Goal: Information Seeking & Learning: Learn about a topic

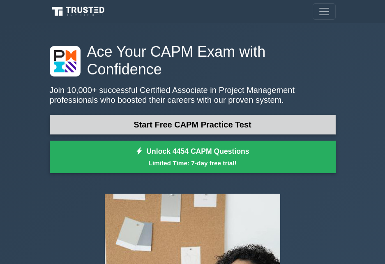
click at [232, 115] on link "Start Free CAPM Practice Test" at bounding box center [193, 125] width 286 height 20
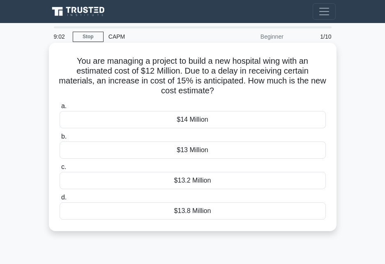
click at [203, 211] on div "$13.8 Million" at bounding box center [193, 210] width 266 height 17
click at [60, 200] on input "d. $13.8 Million" at bounding box center [60, 197] width 0 height 5
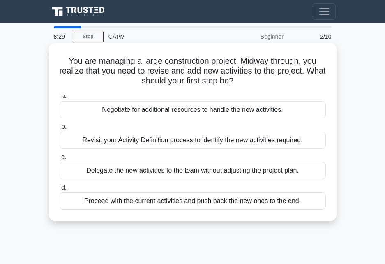
click at [191, 139] on div "Revisit your Activity Definition process to identify the new activities require…" at bounding box center [193, 139] width 266 height 17
click at [60, 129] on input "b. Revisit your Activity Definition process to identify the new activities requ…" at bounding box center [60, 126] width 0 height 5
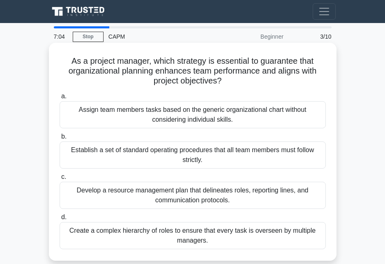
click at [223, 197] on div "Develop a resource management plan that delineates roles, reporting lines, and …" at bounding box center [193, 194] width 266 height 27
click at [60, 179] on input "c. Develop a resource management plan that delineates roles, reporting lines, a…" at bounding box center [60, 176] width 0 height 5
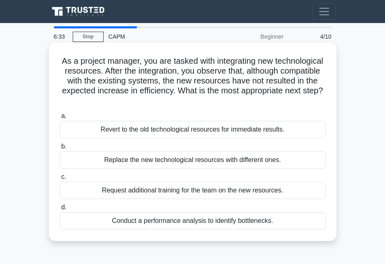
click at [261, 222] on div "Conduct a performance analysis to identify bottlenecks." at bounding box center [193, 220] width 266 height 17
click at [60, 210] on input "d. Conduct a performance analysis to identify bottlenecks." at bounding box center [60, 206] width 0 height 5
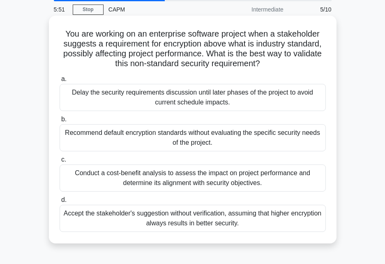
scroll to position [41, 0]
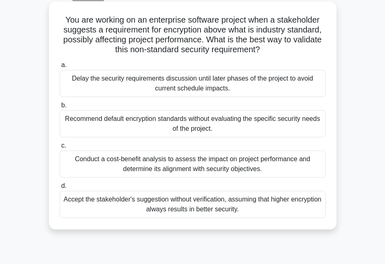
click at [140, 169] on div "Conduct a cost-benefit analysis to assess the impact on project performance and…" at bounding box center [193, 163] width 266 height 27
click at [60, 148] on input "c. Conduct a cost-benefit analysis to assess the impact on project performance …" at bounding box center [60, 145] width 0 height 5
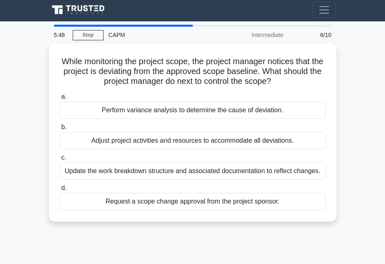
scroll to position [0, 0]
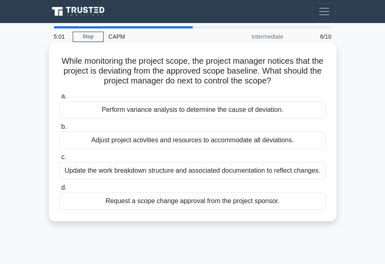
click at [224, 108] on div "Perform variance analysis to determine the cause of deviation." at bounding box center [193, 109] width 266 height 17
click at [60, 99] on input "a. Perform variance analysis to determine the cause of deviation." at bounding box center [60, 96] width 0 height 5
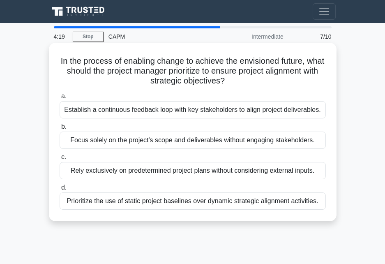
click at [288, 112] on div "Establish a continuous feedback loop with key stakeholders to align project del…" at bounding box center [193, 109] width 266 height 17
click at [60, 99] on input "a. Establish a continuous feedback loop with key stakeholders to align project …" at bounding box center [60, 96] width 0 height 5
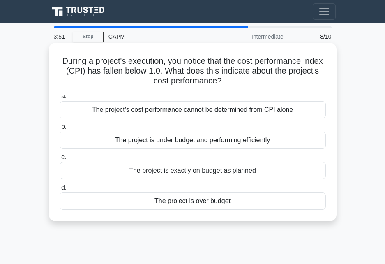
click at [244, 170] on div "The project is exactly on budget as planned" at bounding box center [193, 170] width 266 height 17
click at [60, 160] on input "c. The project is exactly on budget as planned" at bounding box center [60, 156] width 0 height 5
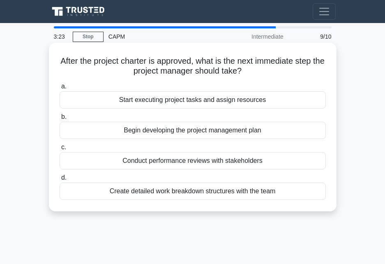
click at [209, 193] on div "Create detailed work breakdown structures with the team" at bounding box center [193, 190] width 266 height 17
click at [60, 180] on input "d. Create detailed work breakdown structures with the team" at bounding box center [60, 177] width 0 height 5
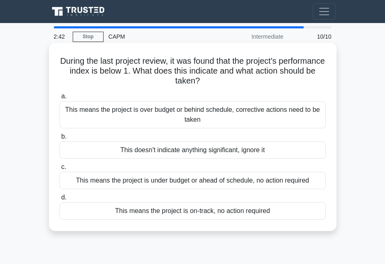
click at [298, 112] on div "This means the project is over budget or behind schedule, corrective actions ne…" at bounding box center [193, 114] width 266 height 27
click at [60, 99] on input "a. This means the project is over budget or behind schedule, corrective actions…" at bounding box center [60, 96] width 0 height 5
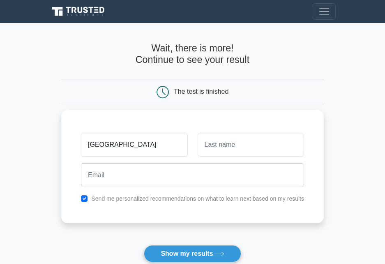
type input "[GEOGRAPHIC_DATA]"
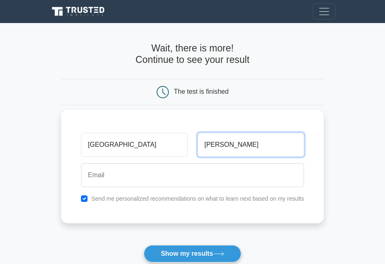
type input "Osorio"
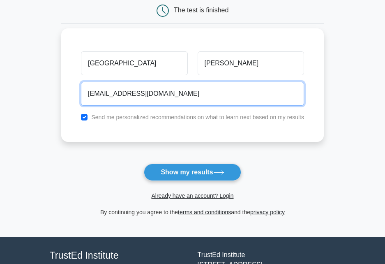
scroll to position [82, 0]
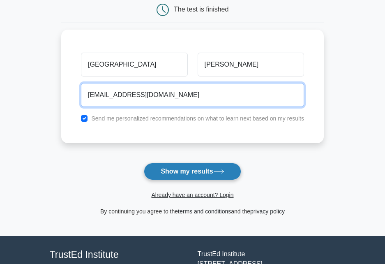
type input "kenyaosorio98@gmail.com"
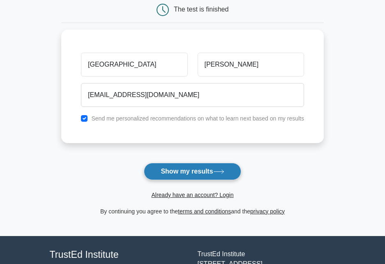
click at [212, 173] on button "Show my results" at bounding box center [192, 171] width 97 height 17
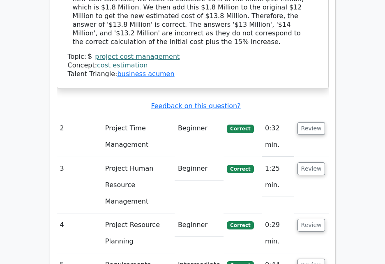
scroll to position [1067, 0]
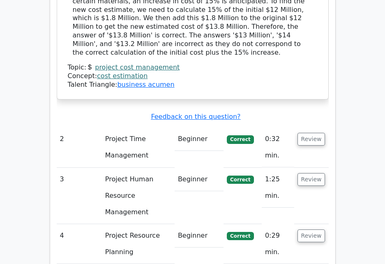
click at [128, 127] on td "Project Time Management" at bounding box center [138, 147] width 73 height 40
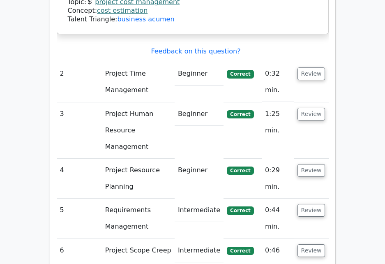
scroll to position [1190, 0]
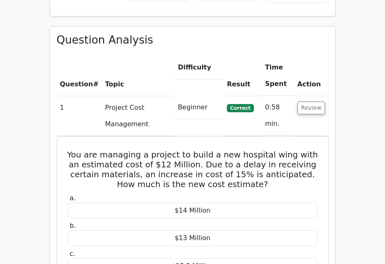
scroll to position [711, 0]
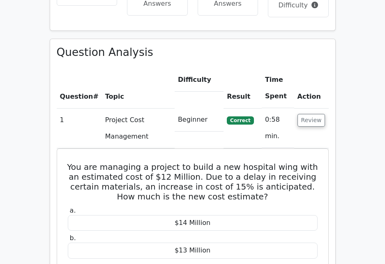
click at [89, 108] on td "1" at bounding box center [79, 128] width 45 height 40
click at [122, 108] on td "Project Cost Management" at bounding box center [138, 128] width 73 height 40
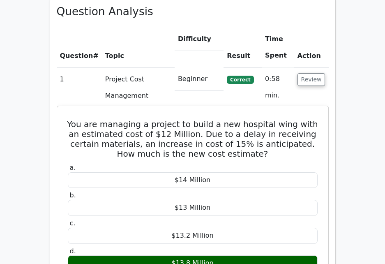
scroll to position [752, 0]
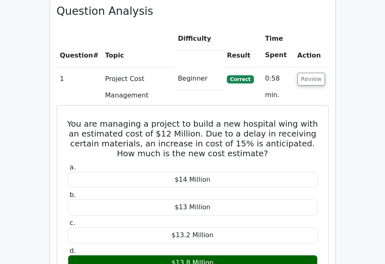
click at [139, 119] on h5 "You are managing a project to build a new hospital wing with an estimated cost …" at bounding box center [192, 138] width 251 height 39
click at [150, 119] on h5 "You are managing a project to build a new hospital wing with an estimated cost …" at bounding box center [192, 138] width 251 height 39
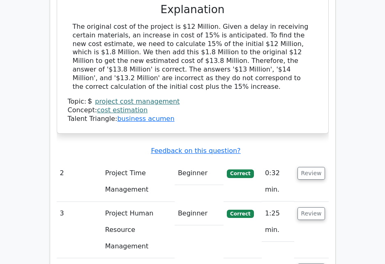
scroll to position [1080, 0]
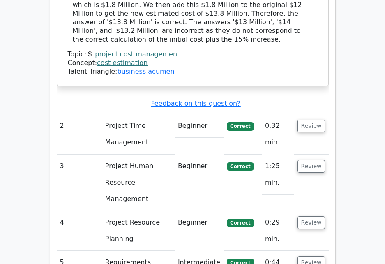
click at [163, 114] on td "Project Time Management" at bounding box center [138, 134] width 73 height 40
click at [209, 99] on u "Feedback on this question?" at bounding box center [195, 103] width 89 height 8
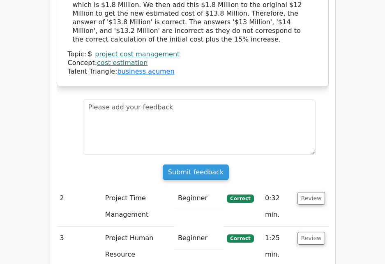
click at [143, 186] on td "Project Time Management" at bounding box center [138, 206] width 73 height 40
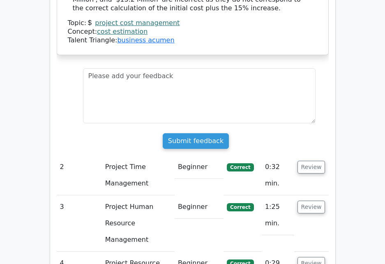
scroll to position [1204, 0]
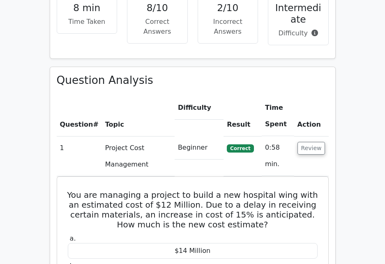
scroll to position [670, 0]
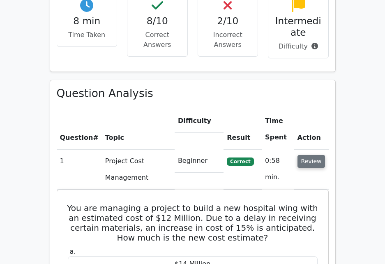
click at [314, 155] on button "Review" at bounding box center [311, 161] width 28 height 13
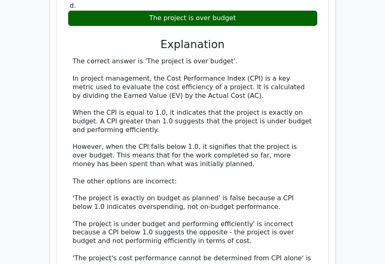
scroll to position [1368, 0]
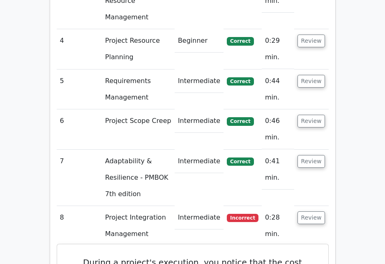
scroll to position [916, 0]
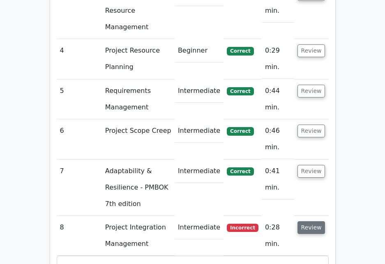
click at [308, 221] on button "Review" at bounding box center [311, 227] width 28 height 13
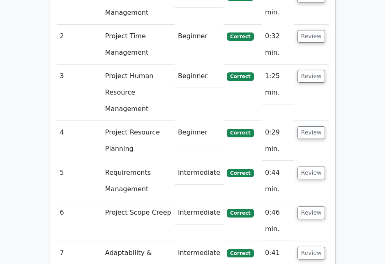
scroll to position [834, 0]
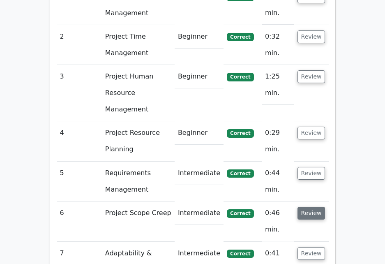
click at [314, 206] on button "Review" at bounding box center [311, 212] width 28 height 13
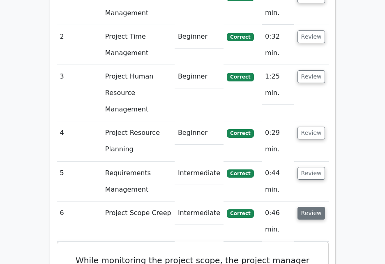
click at [314, 206] on button "Review" at bounding box center [311, 212] width 28 height 13
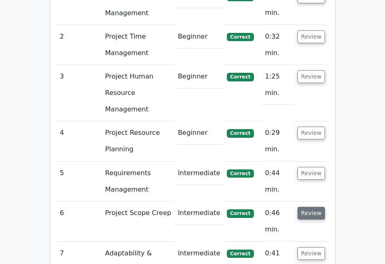
click at [314, 206] on button "Review" at bounding box center [311, 212] width 28 height 13
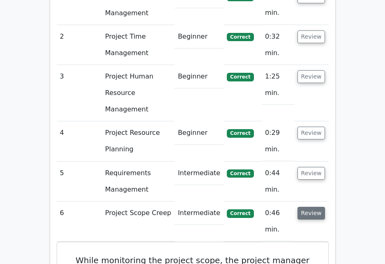
click at [319, 206] on button "Review" at bounding box center [311, 212] width 28 height 13
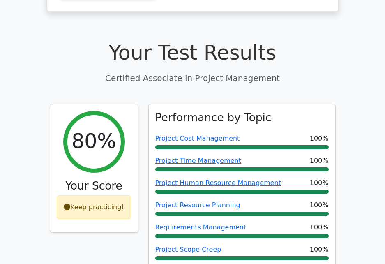
scroll to position [259, 0]
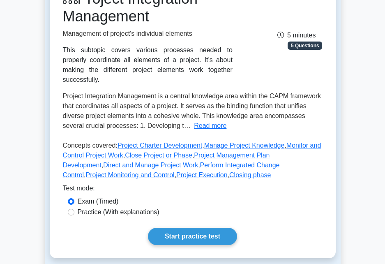
click at [94, 207] on label "Practice (With explanations)" at bounding box center [119, 212] width 82 height 10
click at [74, 209] on input "Practice (With explanations)" at bounding box center [71, 212] width 7 height 7
radio input "true"
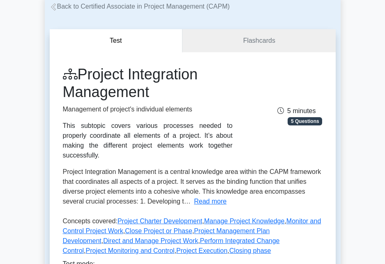
scroll to position [41, 0]
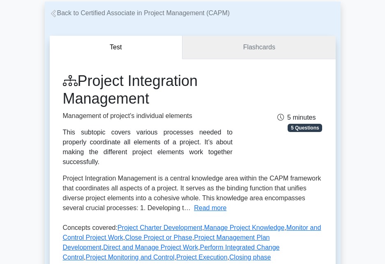
click at [279, 47] on link "Flashcards" at bounding box center [258, 47] width 153 height 23
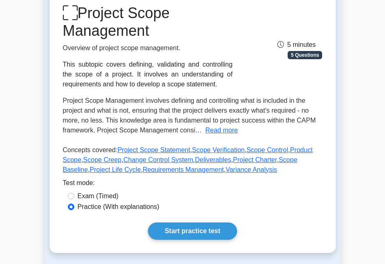
scroll to position [123, 0]
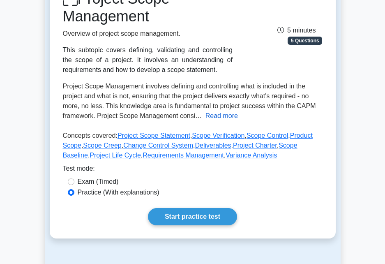
click at [222, 119] on button "Read more" at bounding box center [221, 116] width 32 height 10
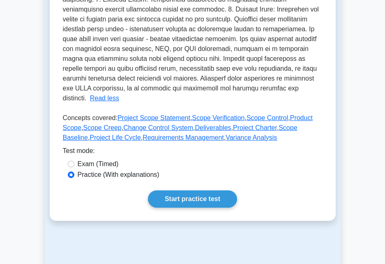
scroll to position [328, 0]
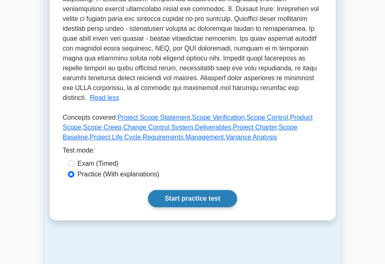
click at [193, 197] on link "Start practice test" at bounding box center [192, 198] width 89 height 17
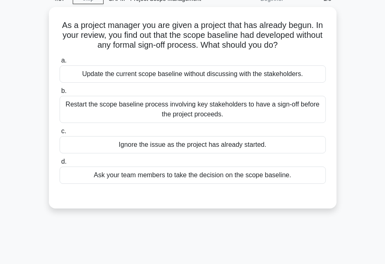
scroll to position [12, 0]
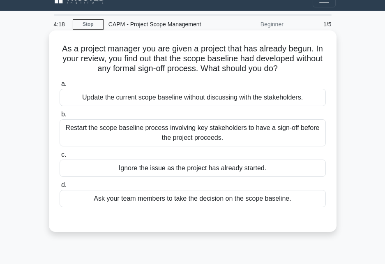
click at [231, 140] on div "Restart the scope baseline process involving key stakeholders to have a sign-of…" at bounding box center [193, 132] width 266 height 27
click at [60, 117] on input "b. Restart the scope baseline process involving key stakeholders to have a sign…" at bounding box center [60, 114] width 0 height 5
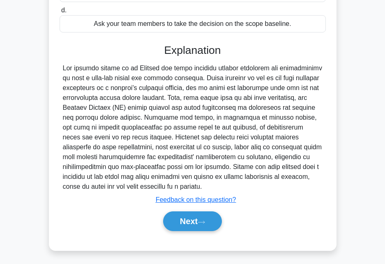
scroll to position [190, 0]
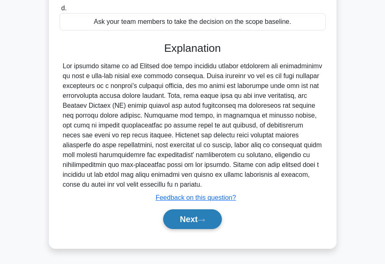
click at [187, 218] on button "Next" at bounding box center [192, 219] width 59 height 20
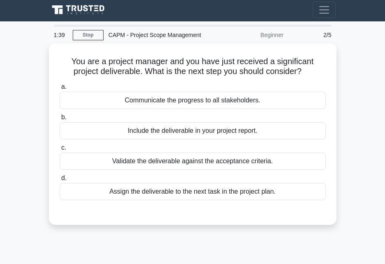
scroll to position [0, 0]
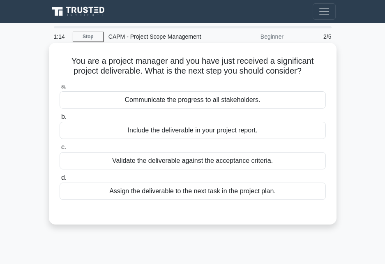
click at [231, 131] on div "Include the deliverable in your project report." at bounding box center [193, 130] width 266 height 17
click at [60, 119] on input "b. Include the deliverable in your project report." at bounding box center [60, 116] width 0 height 5
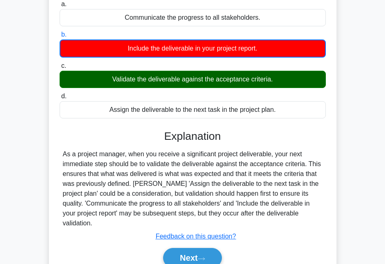
scroll to position [123, 0]
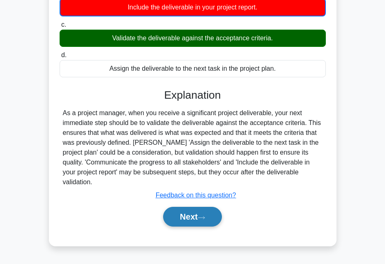
click at [204, 211] on button "Next" at bounding box center [192, 216] width 59 height 20
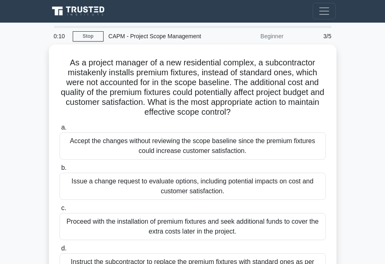
scroll to position [0, 0]
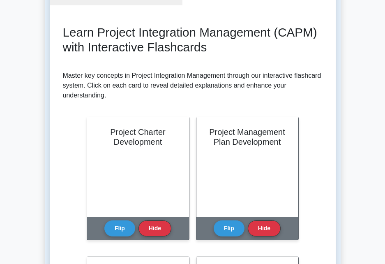
scroll to position [82, 0]
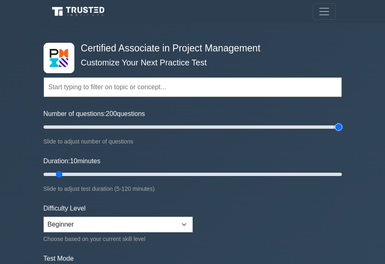
click at [337, 126] on input "Number of questions: 200 questions" at bounding box center [193, 127] width 298 height 10
type input "25"
click at [78, 126] on input "Number of questions: 25 questions" at bounding box center [193, 127] width 298 height 10
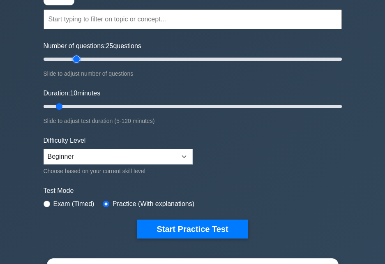
scroll to position [82, 0]
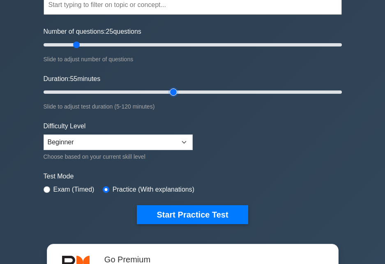
click at [168, 92] on input "Duration: 55 minutes" at bounding box center [193, 92] width 298 height 10
click at [145, 92] on input "Duration: 55 minutes" at bounding box center [193, 92] width 298 height 10
type input "35"
click at [126, 92] on input "Duration: 45 minutes" at bounding box center [193, 92] width 298 height 10
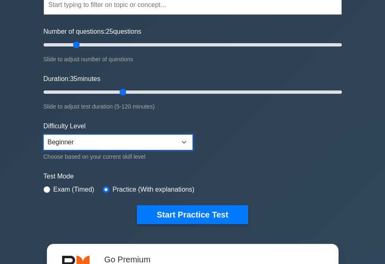
click at [108, 138] on select "Beginner Intermediate Expert" at bounding box center [118, 142] width 149 height 16
select select "intermediate"
click at [44, 134] on select "Beginner Intermediate Expert" at bounding box center [118, 142] width 149 height 16
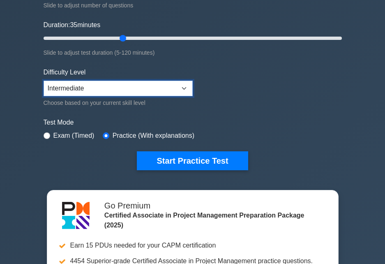
scroll to position [164, 0]
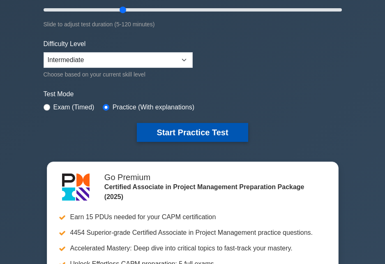
click at [208, 133] on button "Start Practice Test" at bounding box center [192, 132] width 111 height 19
